Goal: Task Accomplishment & Management: Complete application form

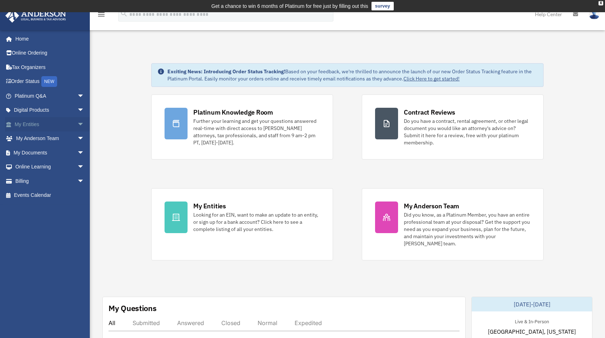
click at [77, 123] on span "arrow_drop_down" at bounding box center [84, 124] width 14 height 15
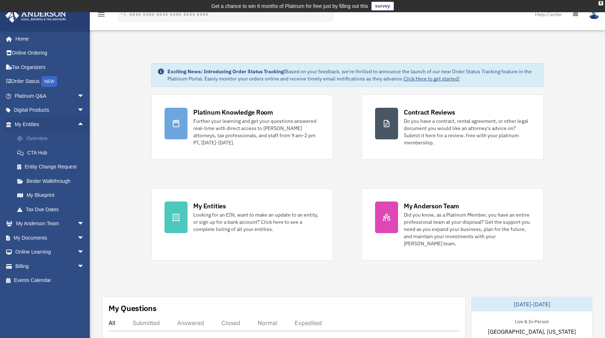
click at [41, 138] on link "Overview" at bounding box center [52, 138] width 85 height 14
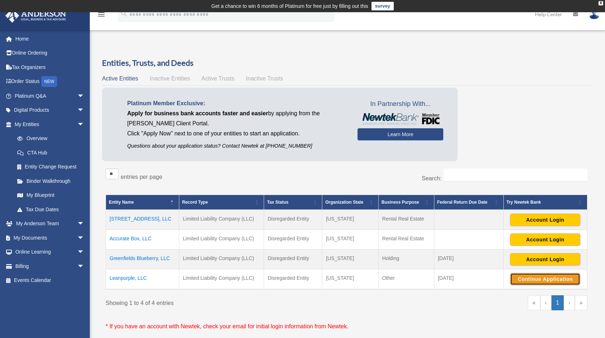
click at [524, 277] on button "Continue Application" at bounding box center [545, 279] width 70 height 12
click at [37, 139] on link "Overview" at bounding box center [52, 138] width 85 height 14
